Goal: Task Accomplishment & Management: Manage account settings

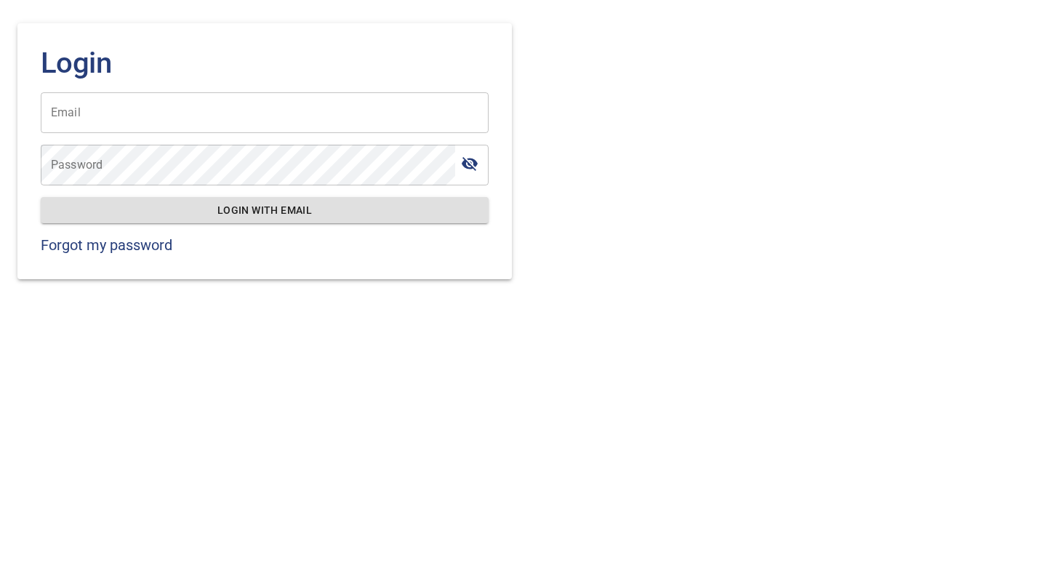
type input "**********"
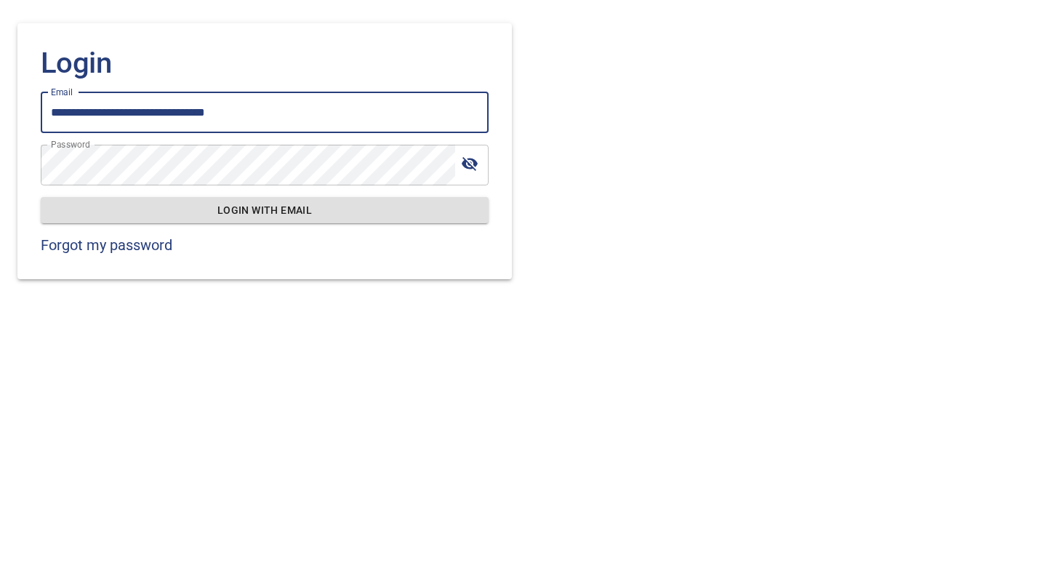
click at [367, 233] on div "**********" at bounding box center [264, 151] width 495 height 256
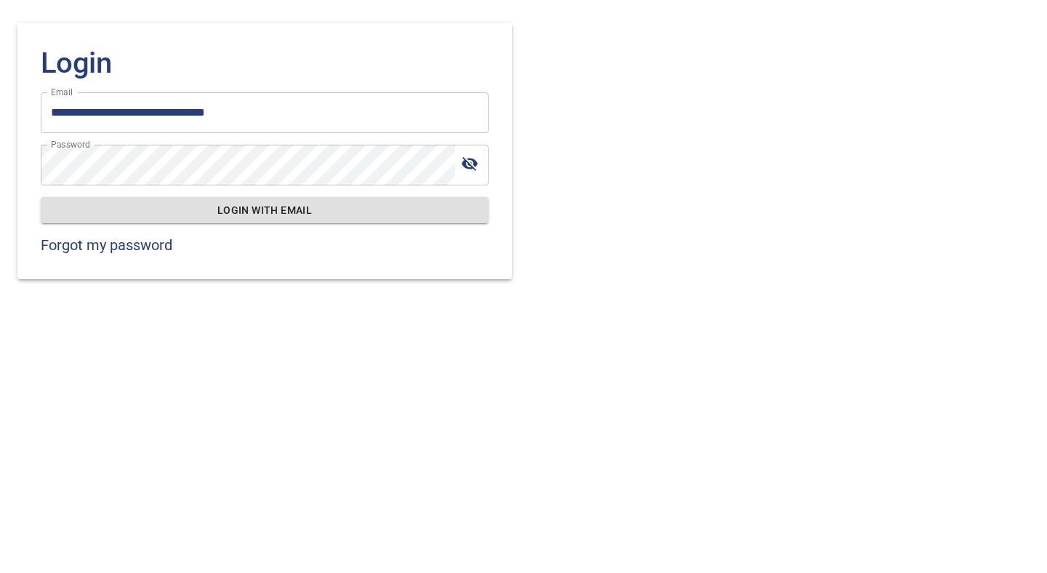
click at [359, 217] on span "Login with email" at bounding box center [264, 210] width 425 height 18
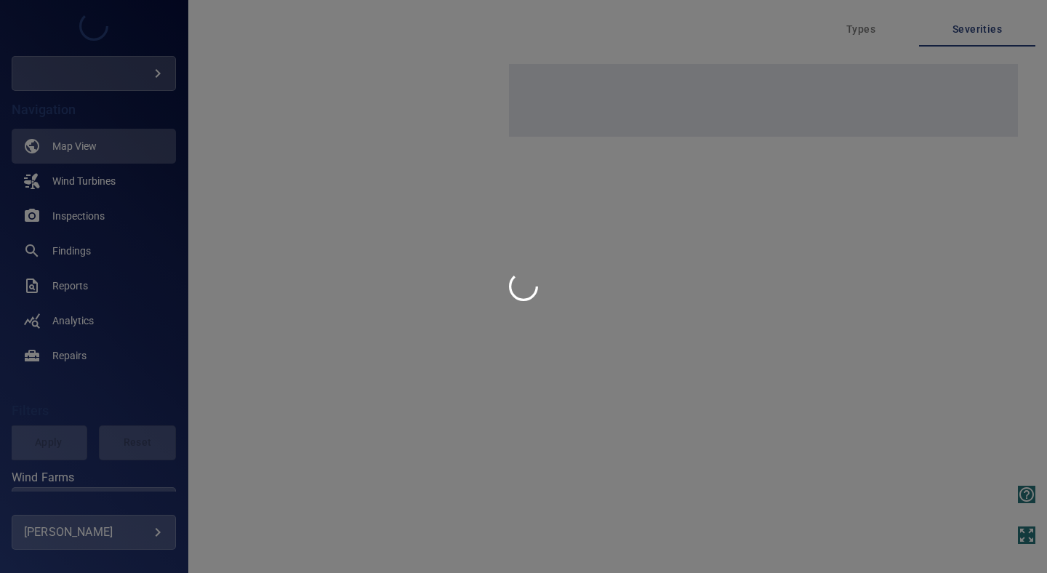
type input "**********"
